Goal: Task Accomplishment & Management: Manage account settings

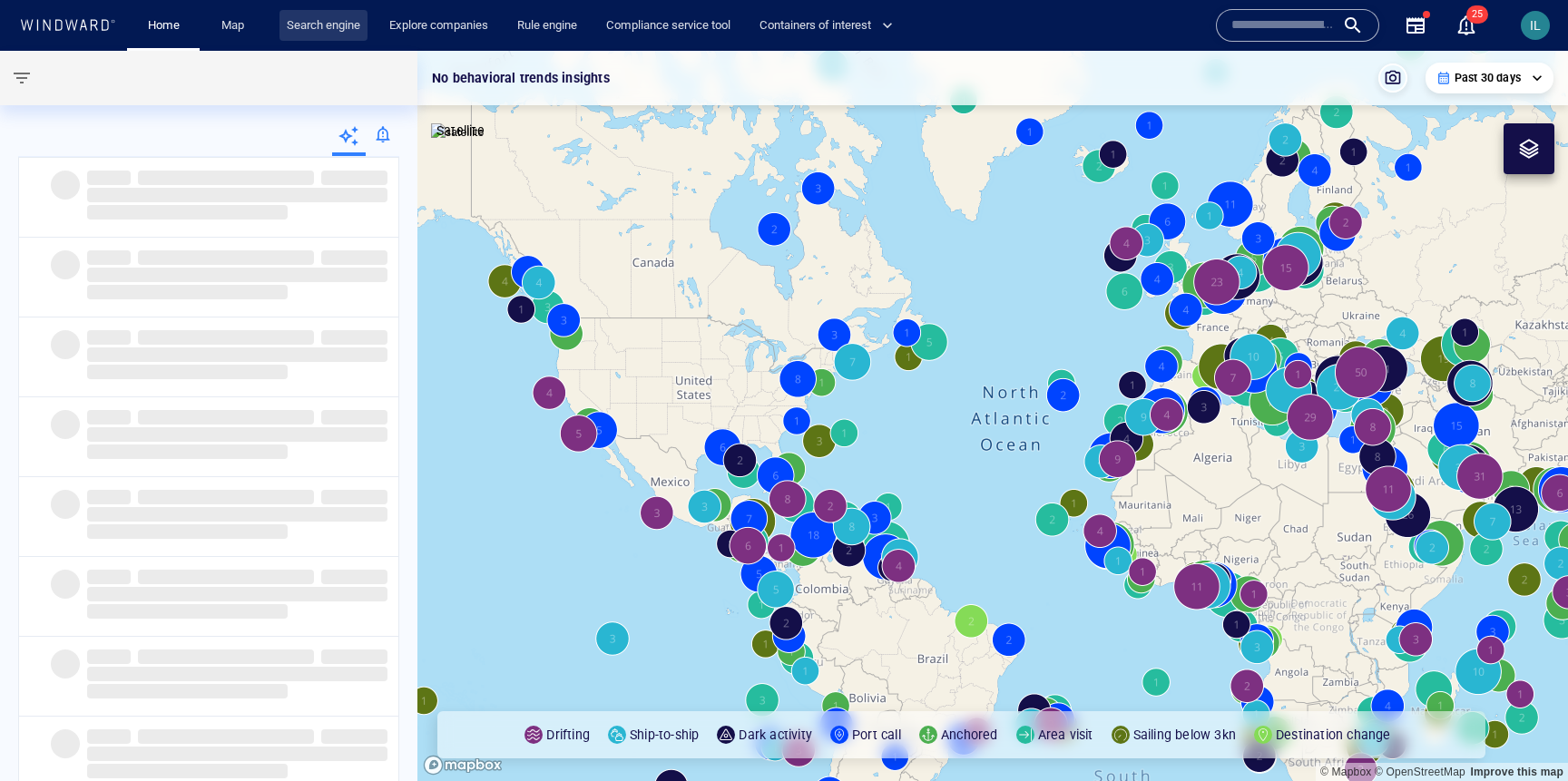
click at [329, 30] on link "Search engine" at bounding box center [323, 26] width 88 height 32
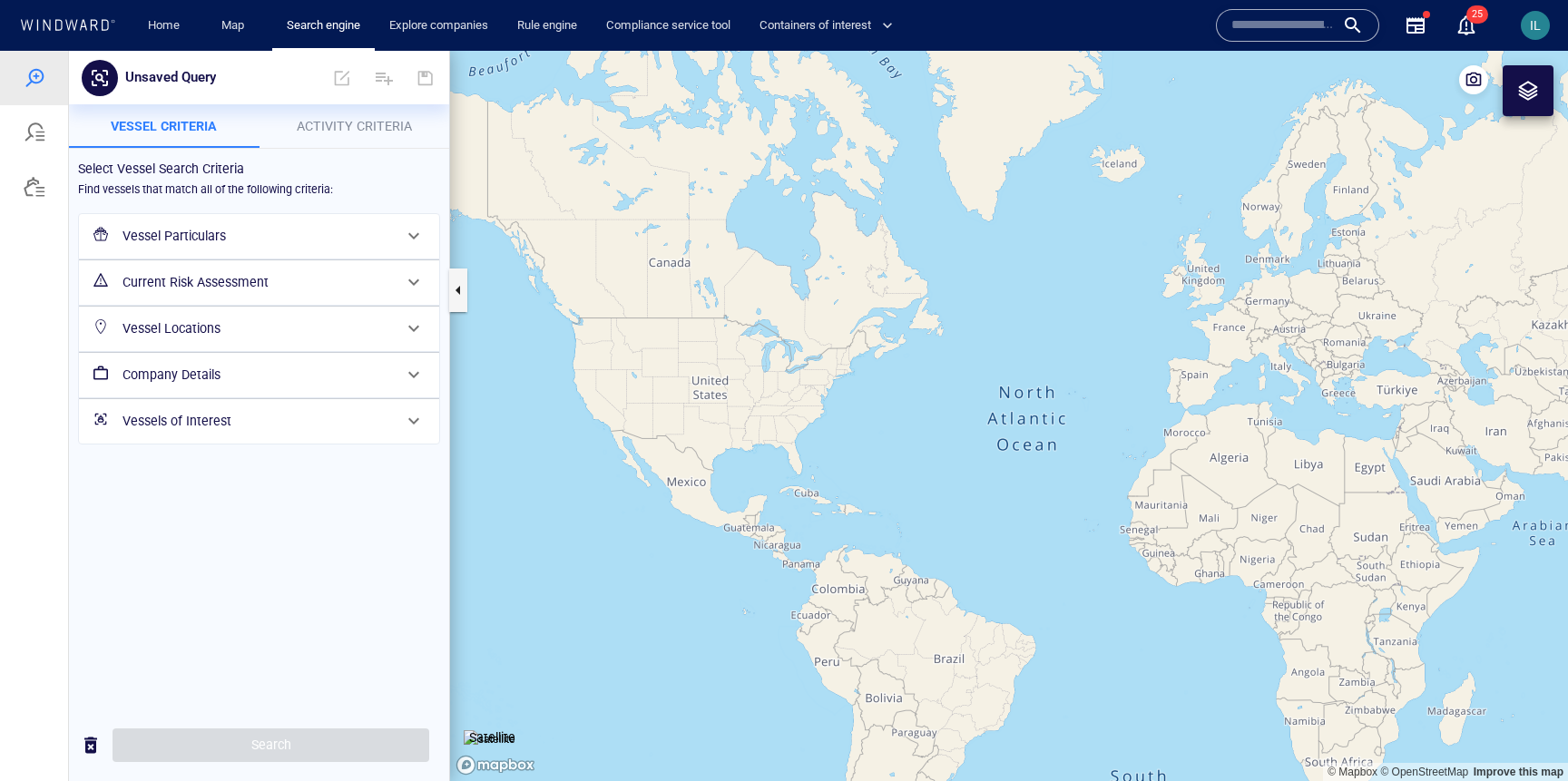
click at [341, 282] on h6 "Current Risk Assessment" at bounding box center [257, 282] width 269 height 23
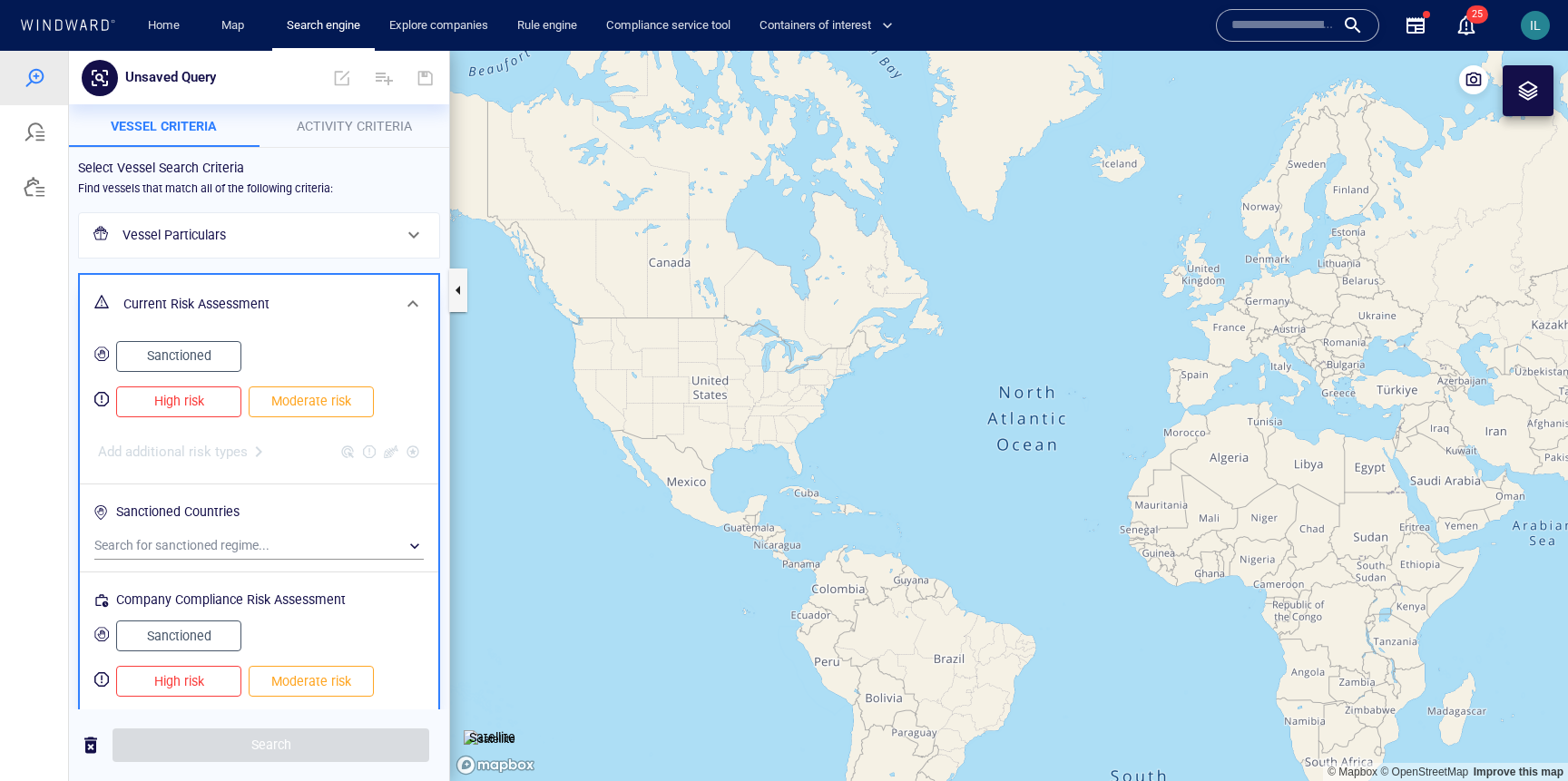
click at [319, 233] on h6 "Vessel Particulars" at bounding box center [257, 235] width 269 height 23
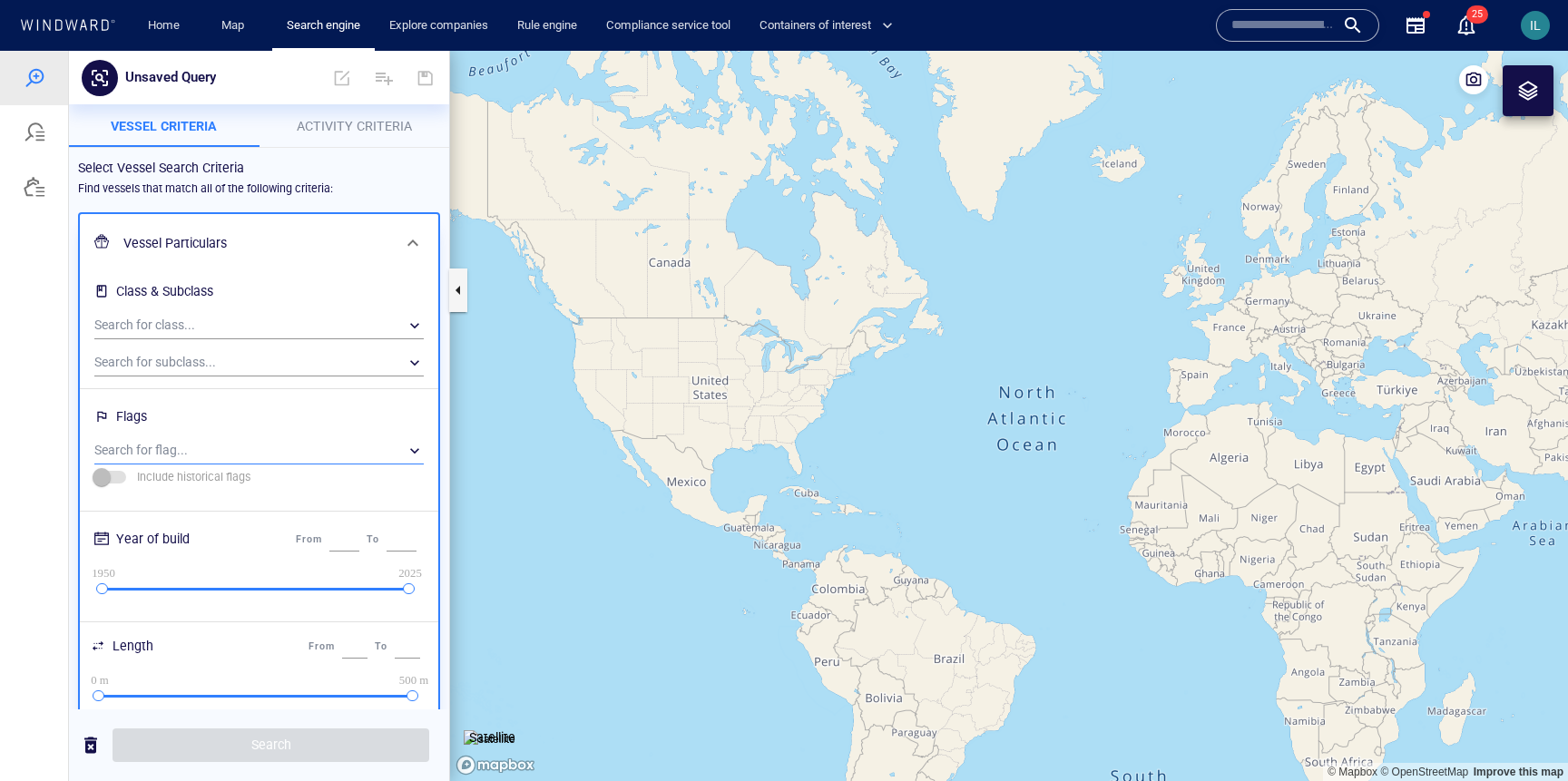
click at [203, 438] on div "​" at bounding box center [259, 451] width 330 height 27
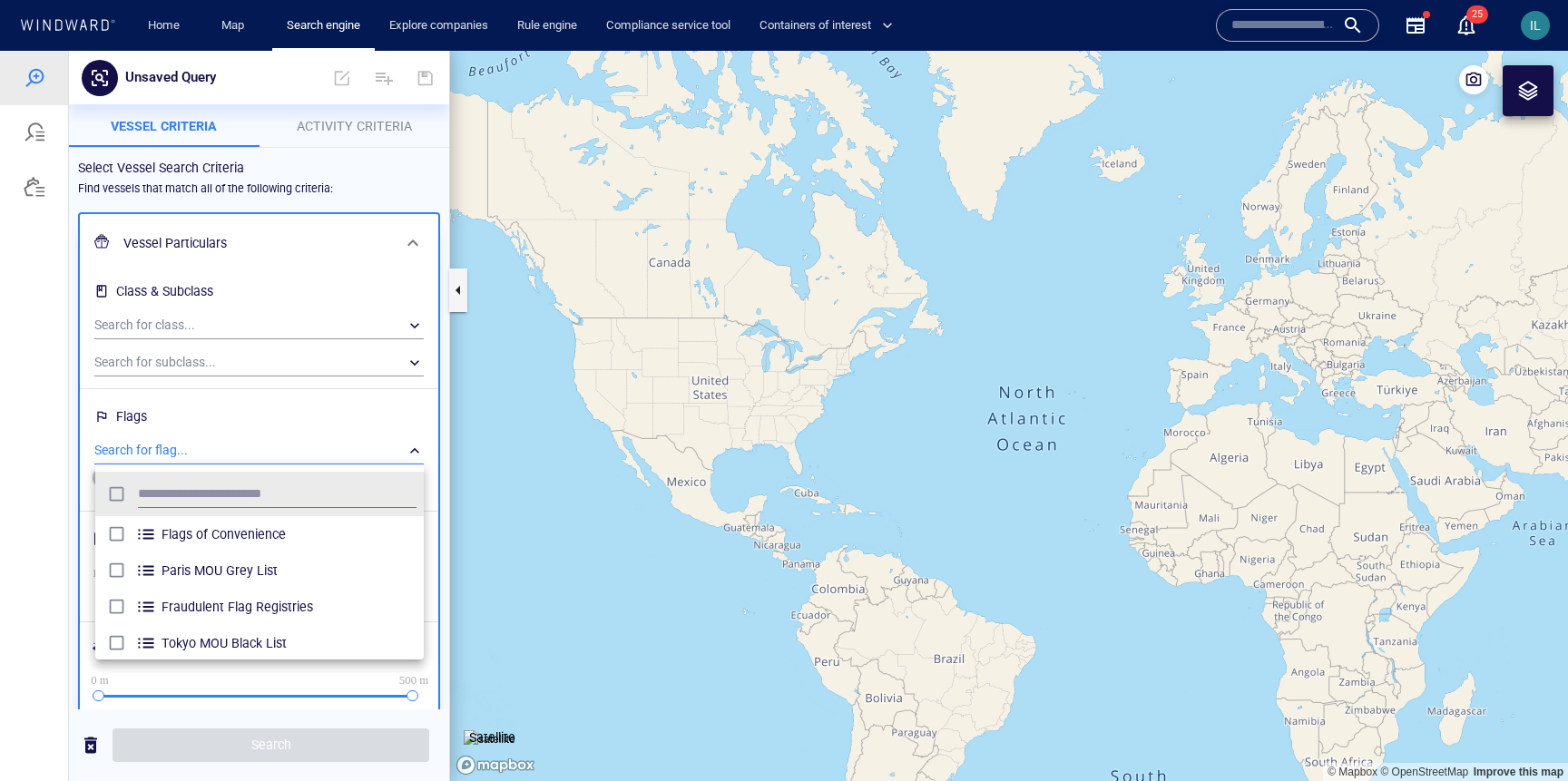
scroll to position [180, 329]
click at [1543, 27] on div "IL" at bounding box center [1535, 26] width 29 height 29
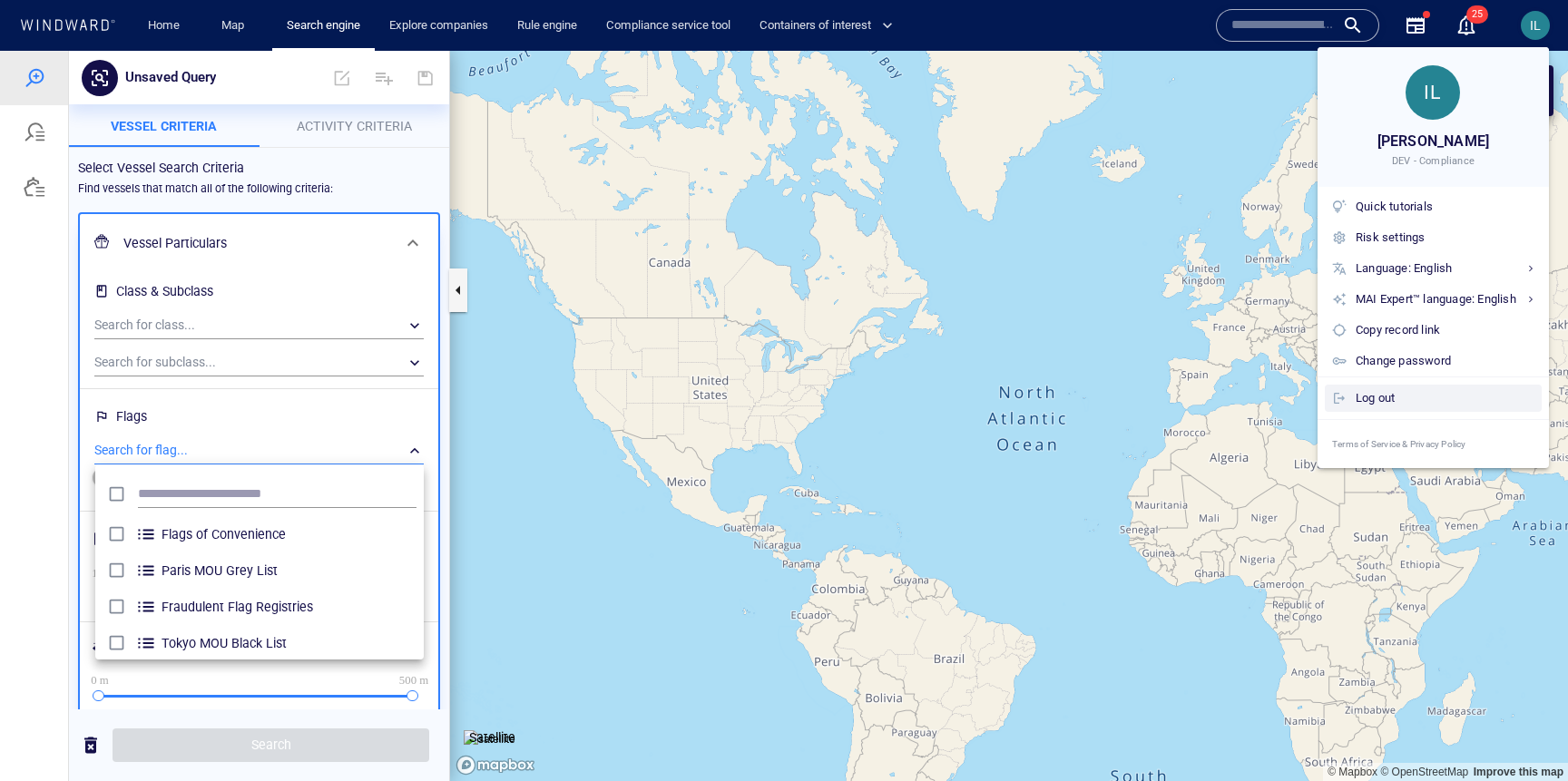
click at [1405, 395] on div "Log out" at bounding box center [1444, 398] width 179 height 20
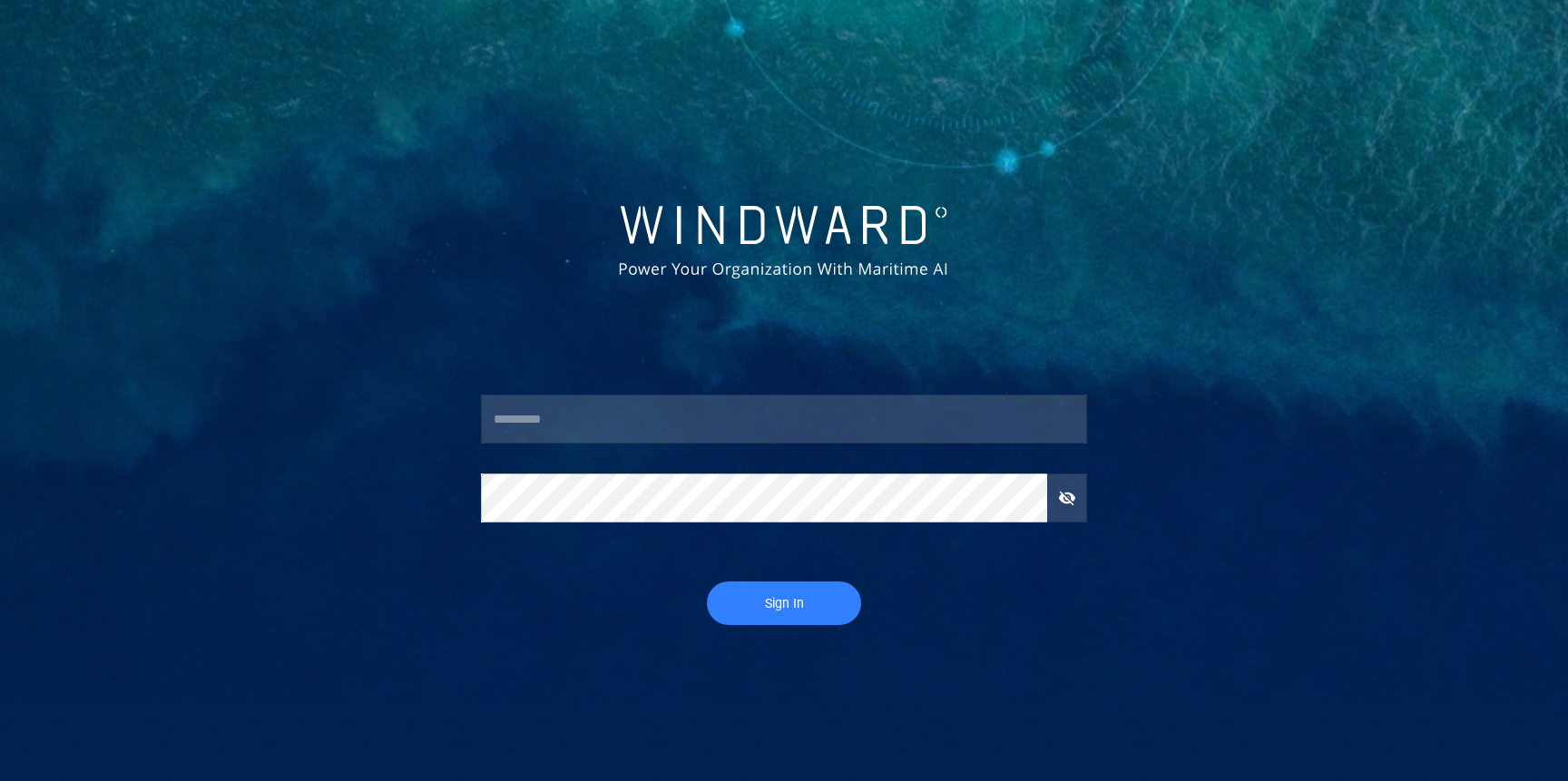
type input "****"
click at [813, 609] on span "Sign In" at bounding box center [784, 603] width 118 height 23
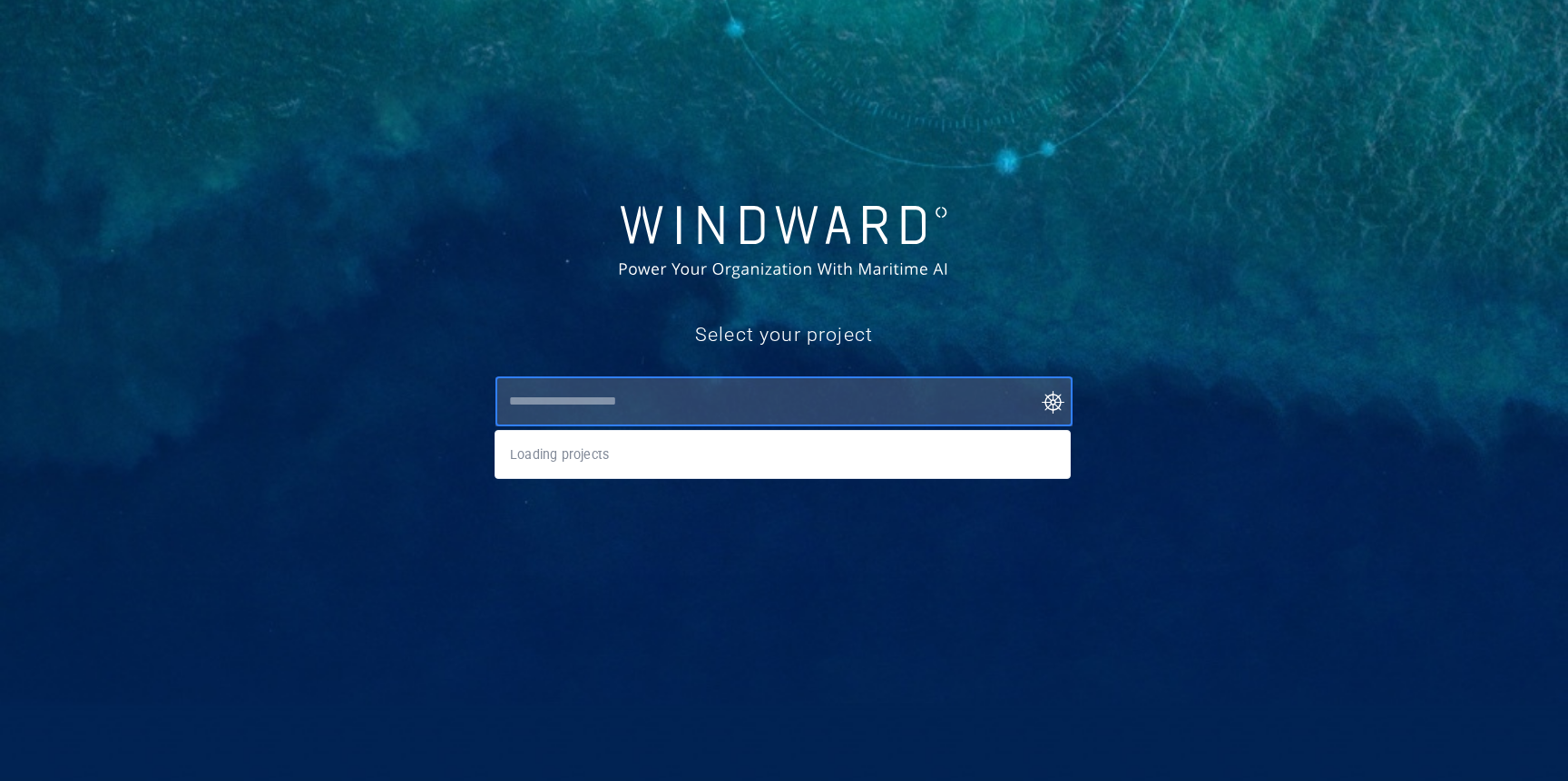
click at [706, 404] on input "text" at bounding box center [788, 402] width 568 height 33
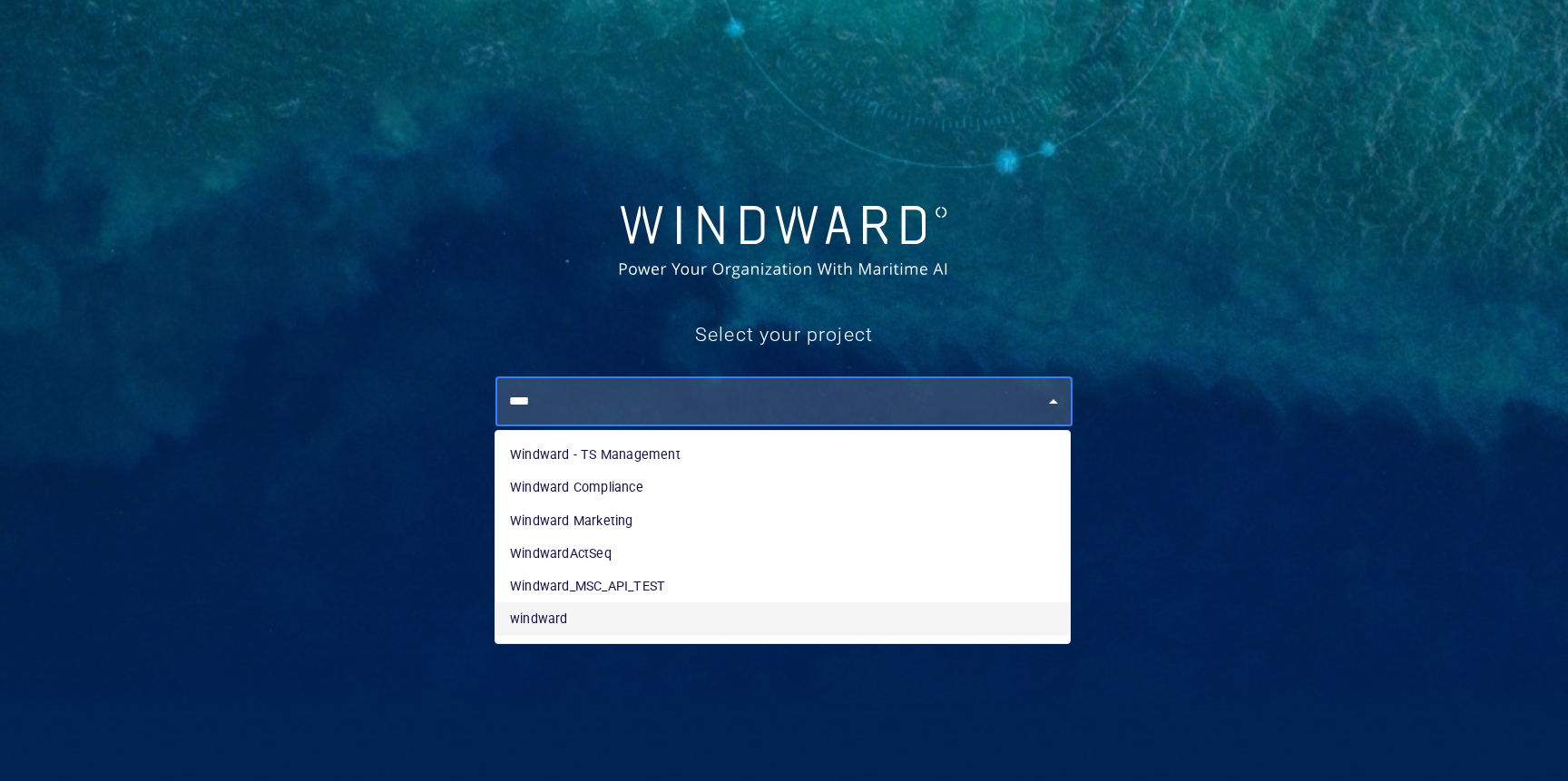
click at [614, 617] on li "windward" at bounding box center [782, 619] width 574 height 33
type input "********"
